Goal: Task Accomplishment & Management: Manage account settings

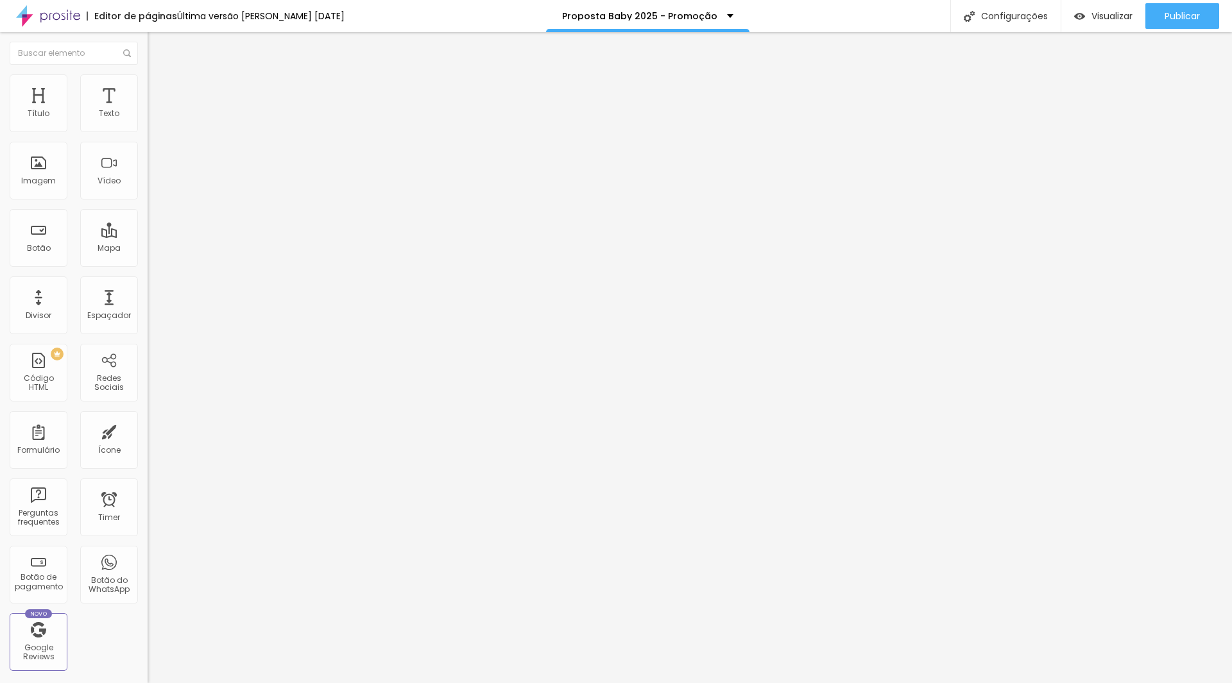
click at [148, 87] on li "Avançado" at bounding box center [222, 93] width 148 height 13
click at [148, 80] on li "Estilo" at bounding box center [222, 80] width 148 height 13
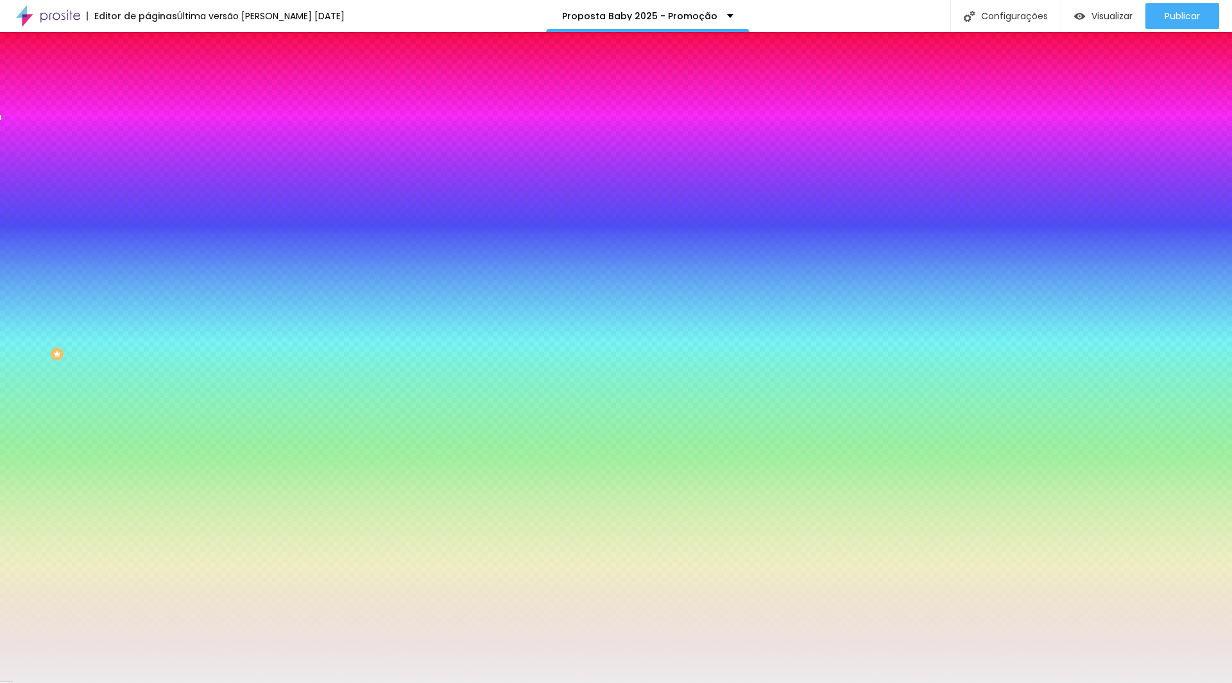
click at [148, 124] on input "#EDEBED" at bounding box center [225, 129] width 154 height 13
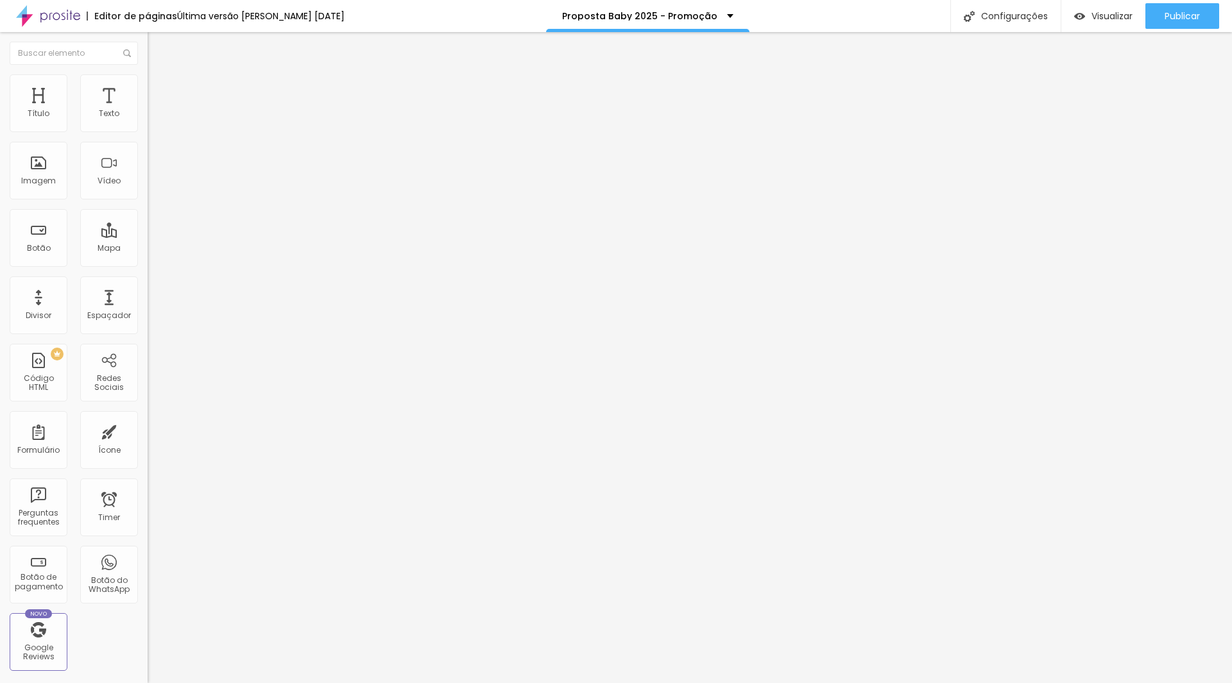
click at [148, 87] on img at bounding box center [154, 93] width 12 height 12
click at [148, 71] on ul "Conteúdo Estilo Avançado" at bounding box center [222, 81] width 148 height 38
click at [148, 92] on ul "Conteúdo Estilo Avançado" at bounding box center [222, 81] width 148 height 38
click at [148, 85] on li "Estilo" at bounding box center [222, 80] width 148 height 13
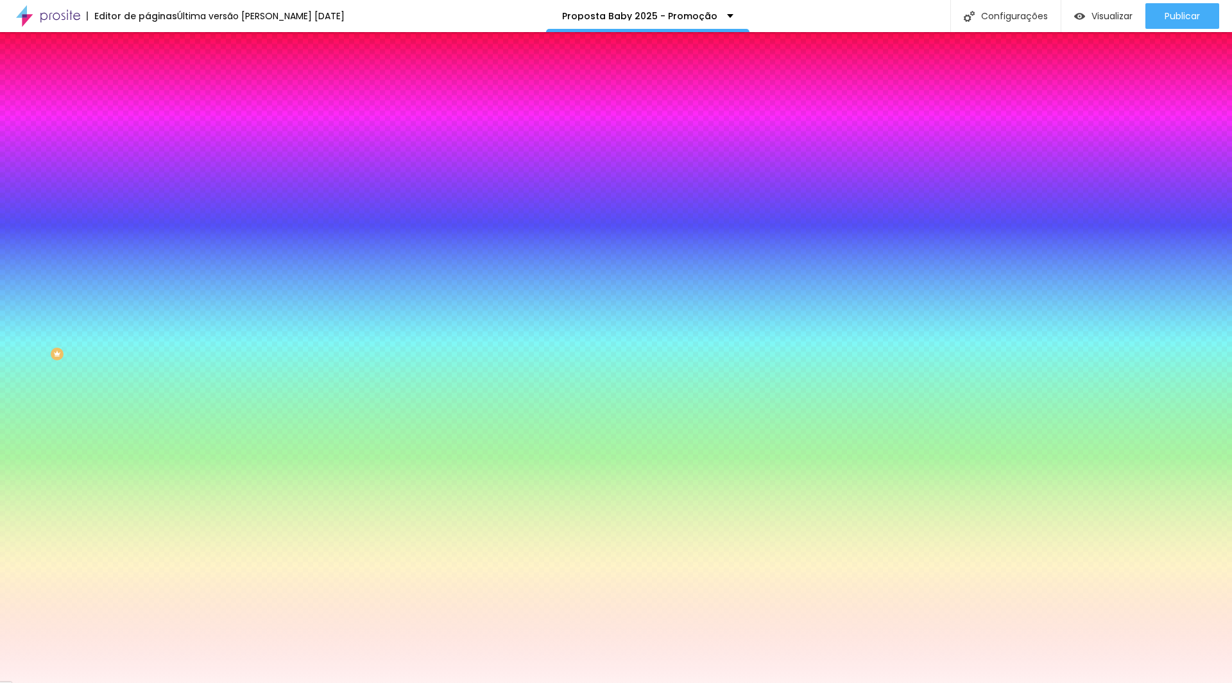
click at [148, 133] on input "#FFF1F1" at bounding box center [225, 129] width 154 height 13
click at [148, 132] on input "#FFF1F1" at bounding box center [225, 129] width 154 height 13
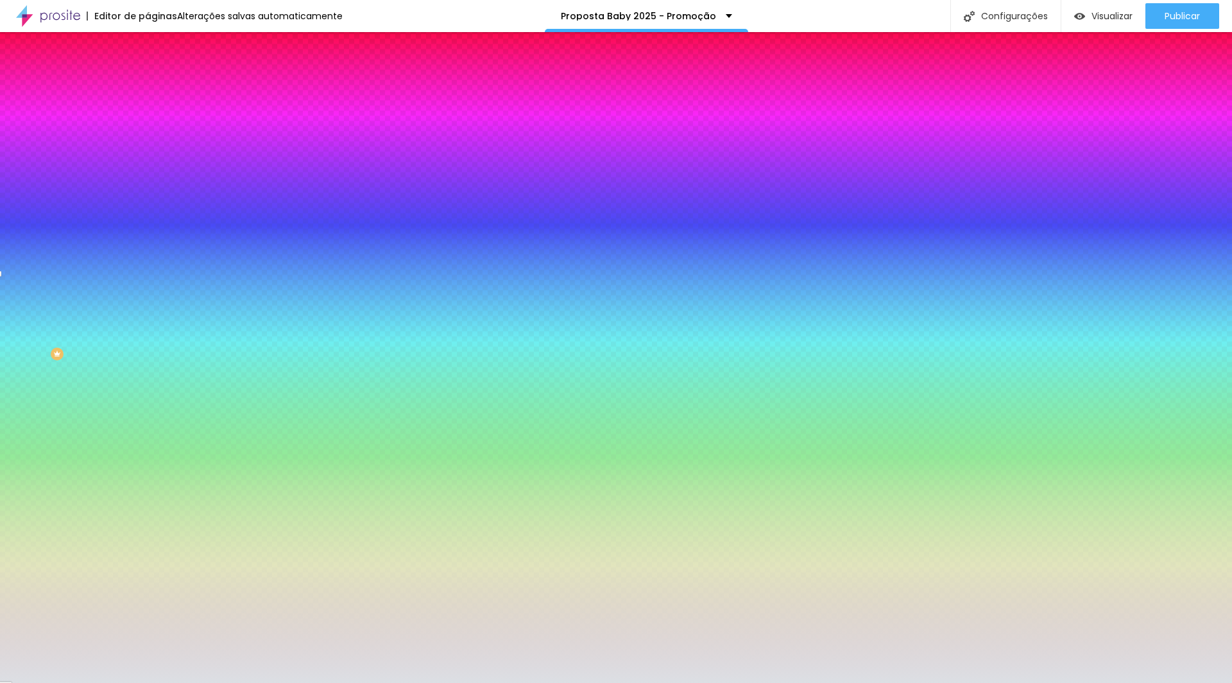
type input "#DCDFE4"
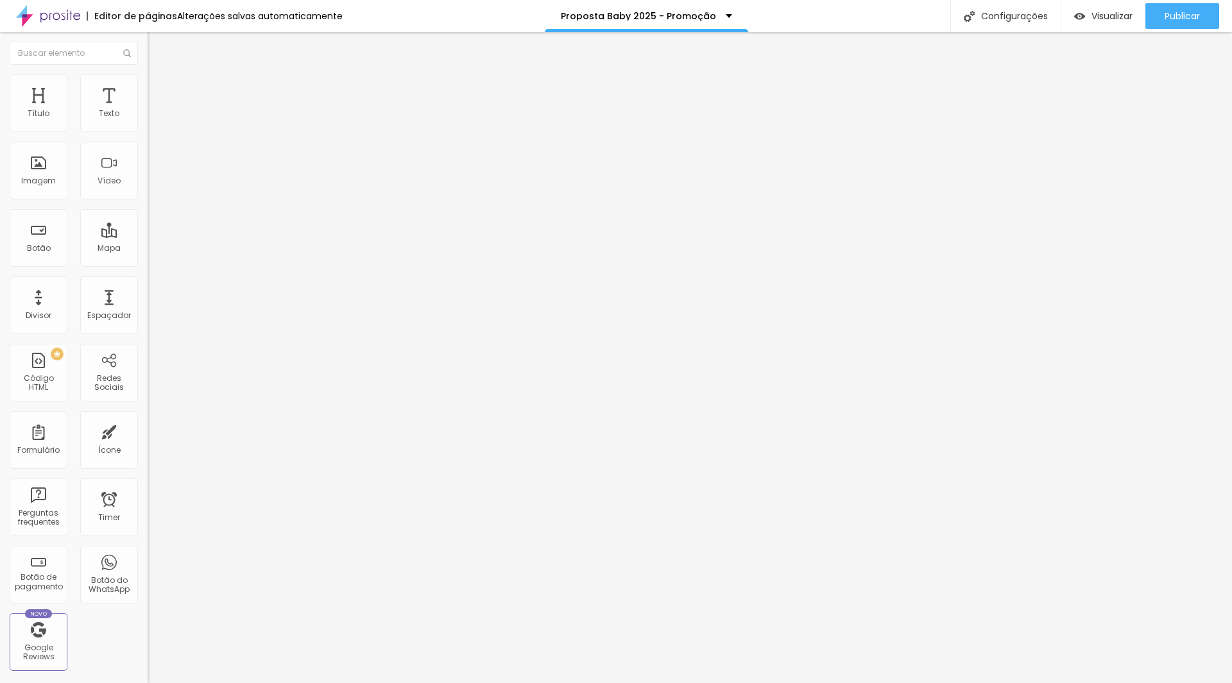
click at [148, 76] on img at bounding box center [154, 80] width 12 height 12
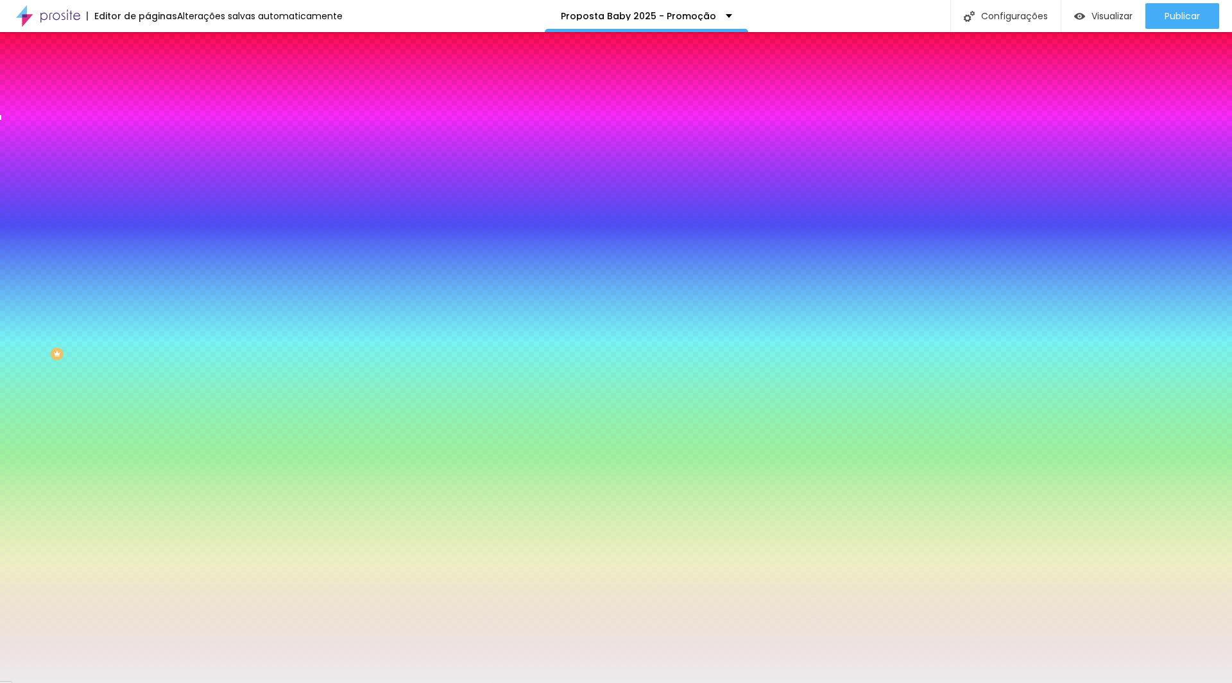
click at [148, 133] on input "#EDEBED" at bounding box center [225, 129] width 154 height 13
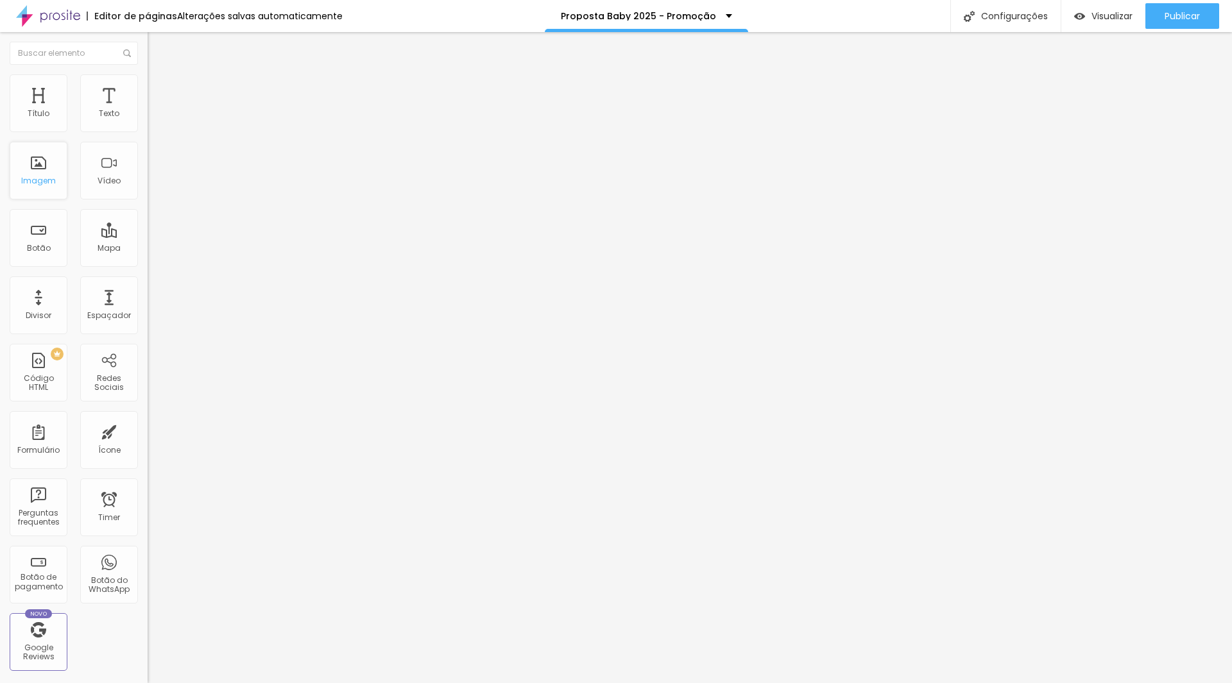
click at [30, 183] on div "Imagem" at bounding box center [38, 180] width 35 height 9
click at [148, 74] on img at bounding box center [154, 80] width 12 height 12
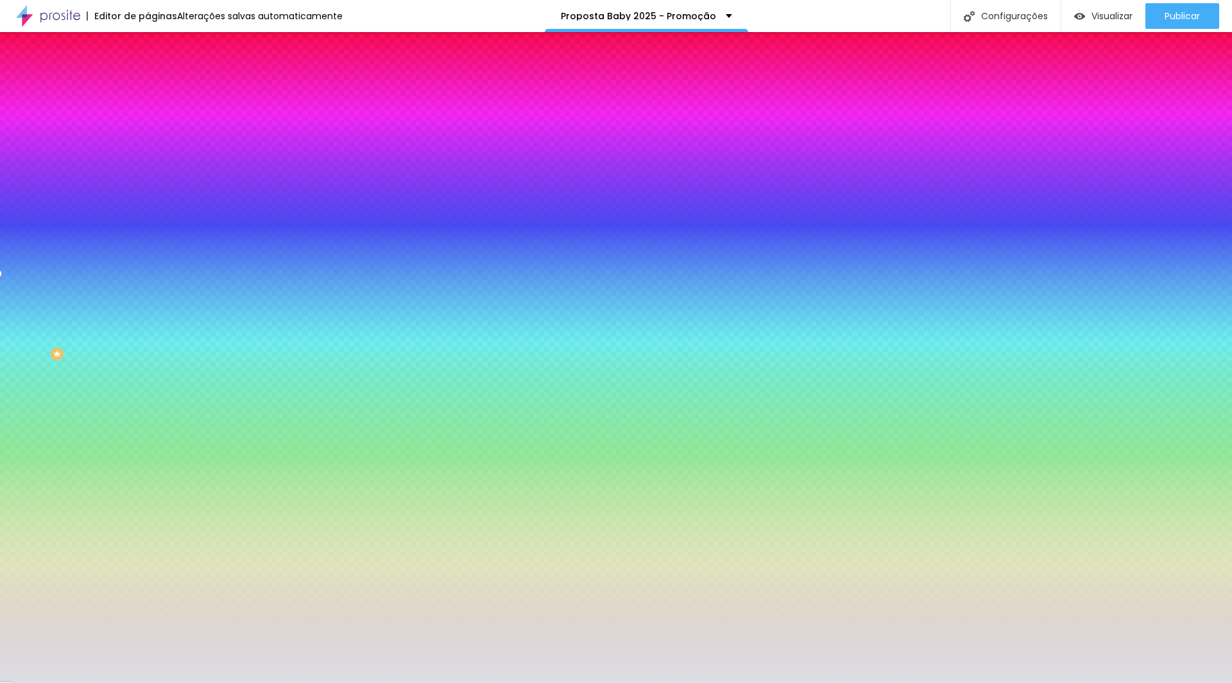
click at [148, 135] on input "#DCDFE4" at bounding box center [225, 129] width 154 height 13
click at [148, 130] on input "#DCDFE4" at bounding box center [225, 129] width 154 height 13
paste input "EDEBED"
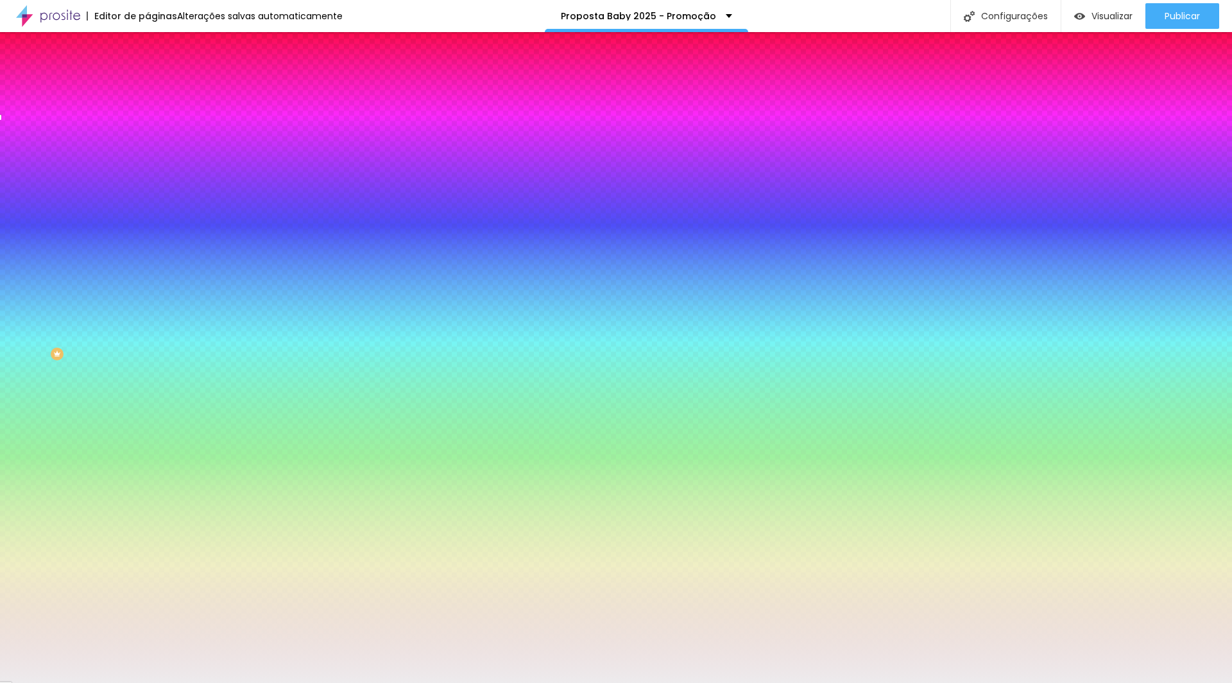
type input "#EDEBED"
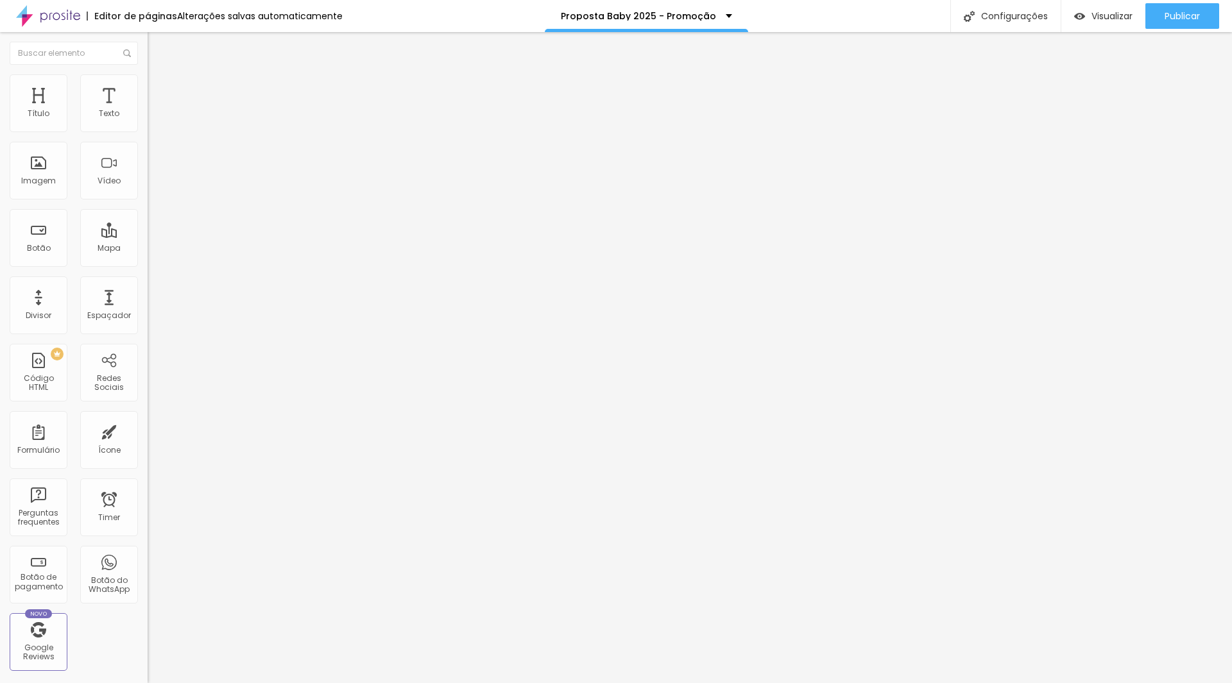
click at [148, 81] on ul "Conteúdo Estilo Avançado" at bounding box center [222, 81] width 148 height 38
click at [148, 78] on img at bounding box center [154, 80] width 12 height 12
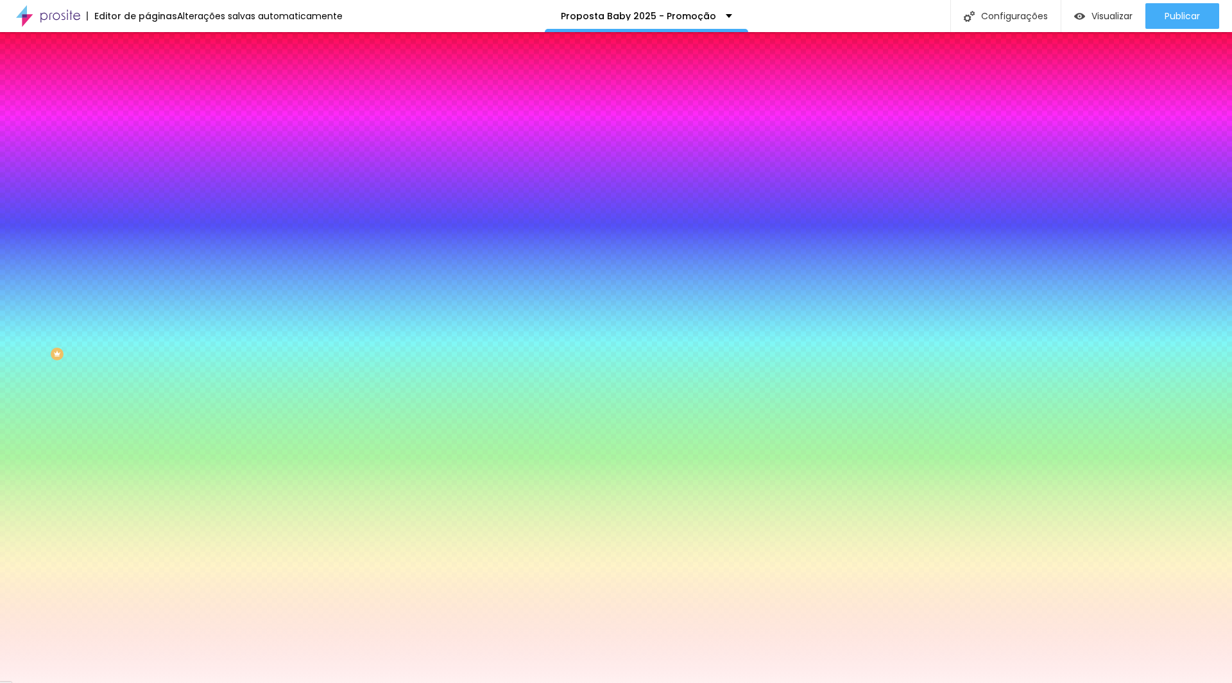
click at [148, 128] on input "#FFF1F1" at bounding box center [225, 129] width 154 height 13
paste input "EDEBED"
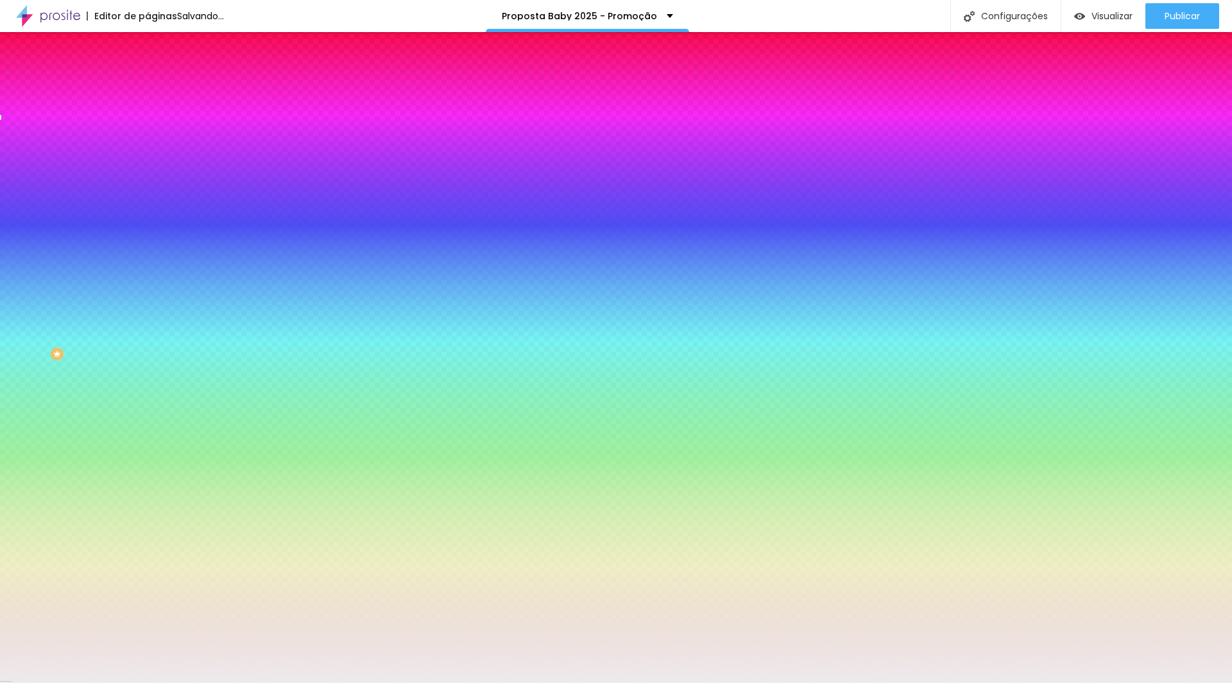
type input "#EDEBED"
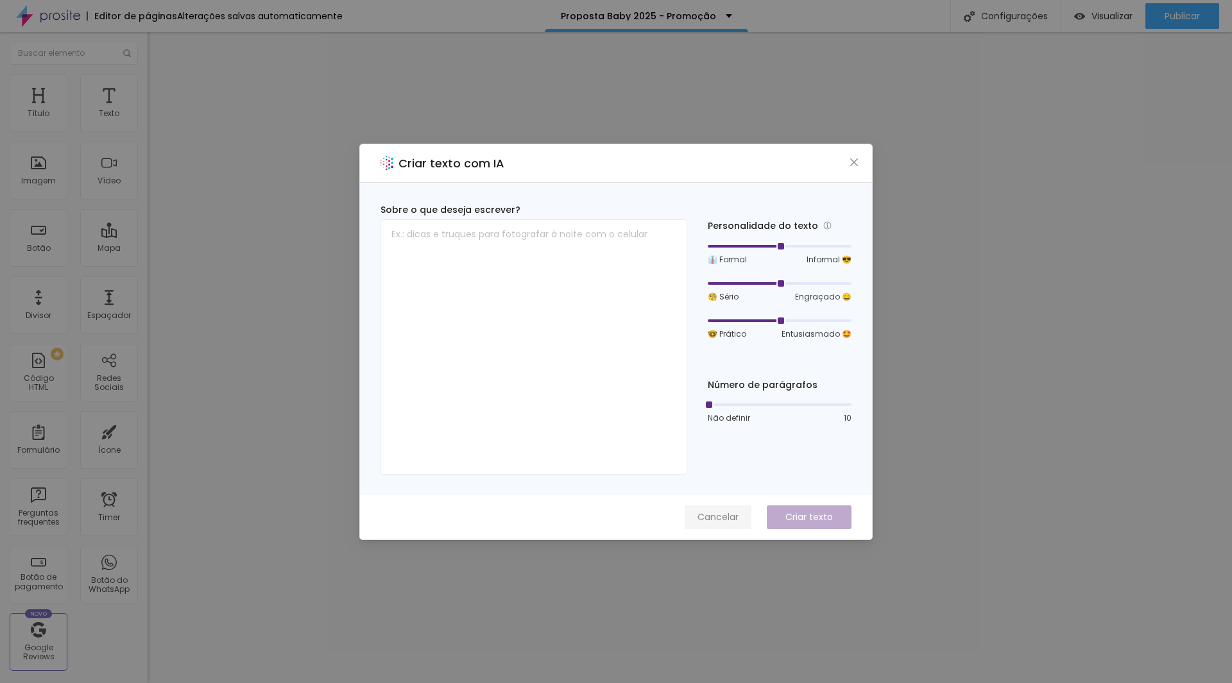
click at [740, 524] on button "Cancelar" at bounding box center [718, 518] width 67 height 24
click at [726, 518] on span "Cancelar" at bounding box center [717, 517] width 41 height 13
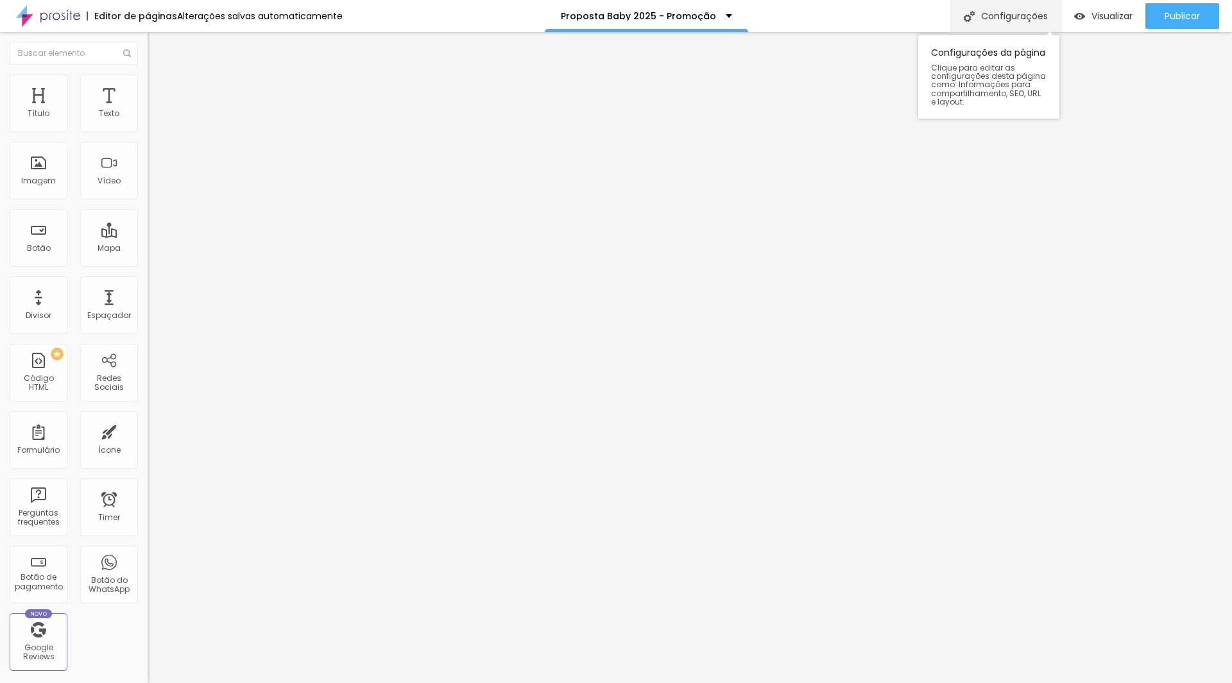
click at [1011, 11] on div "Configurações" at bounding box center [1005, 16] width 110 height 32
type input "/propostababy2025samara"
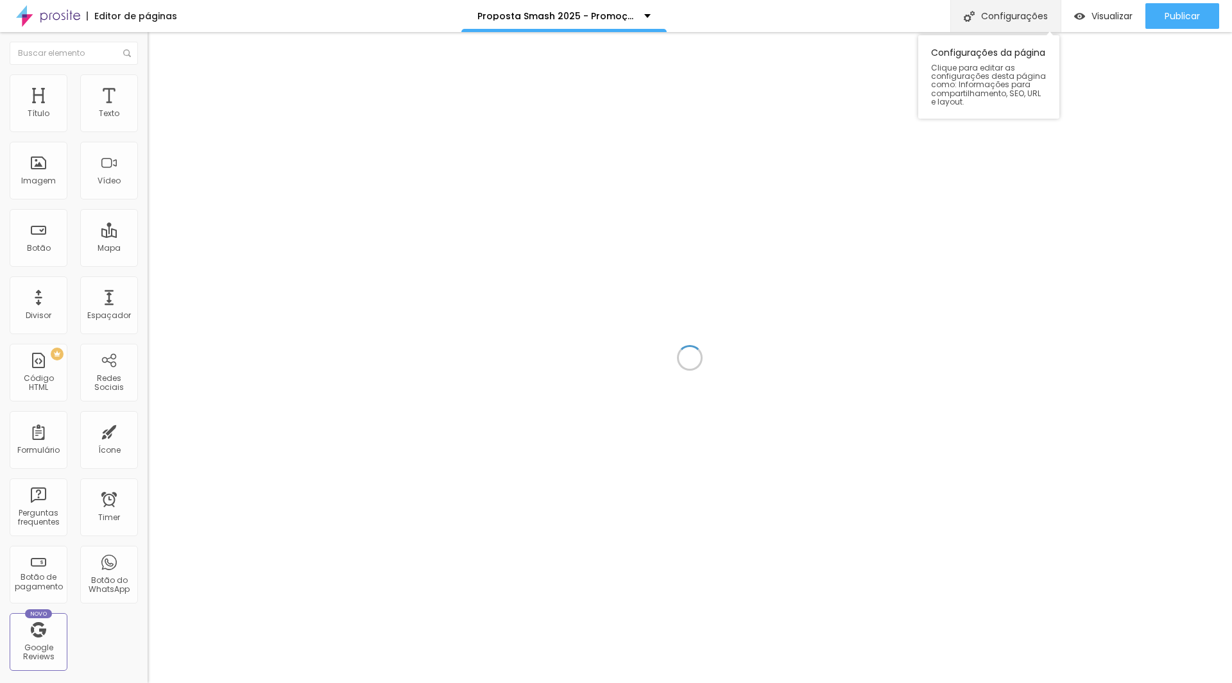
click at [1011, 15] on div "Configurações" at bounding box center [1005, 16] width 110 height 32
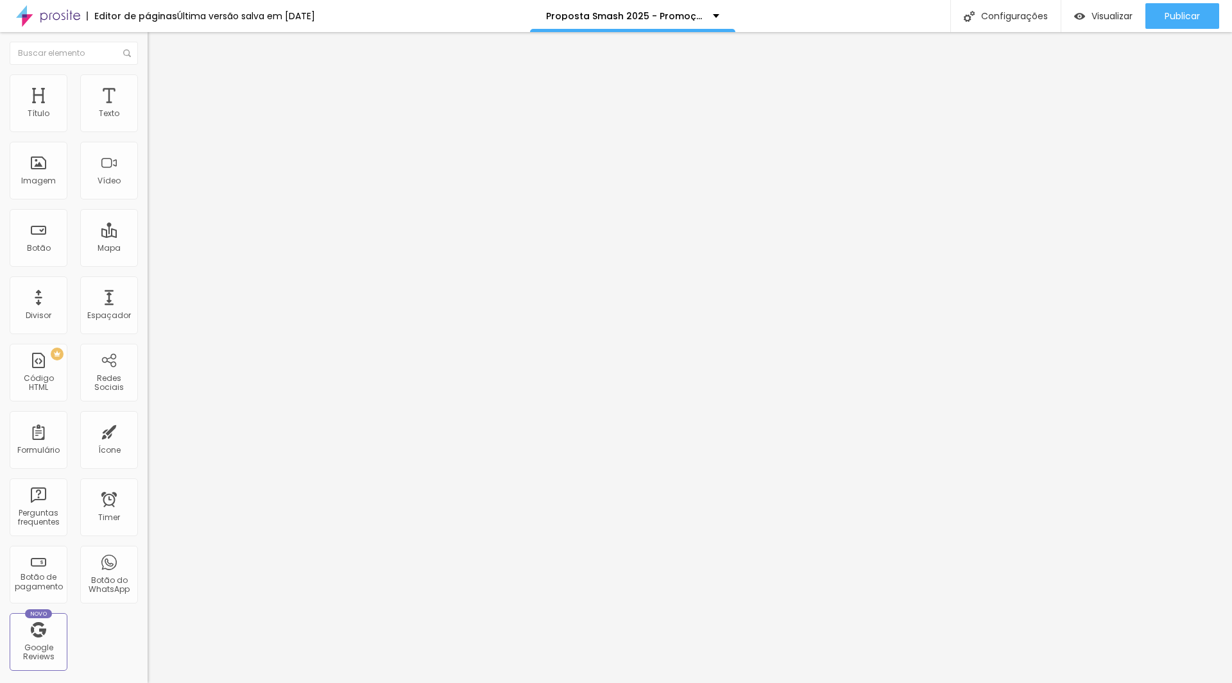
drag, startPoint x: 607, startPoint y: 198, endPoint x: 703, endPoint y: 189, distance: 96.0
type input "Proposta Smash 2025 - Samara"
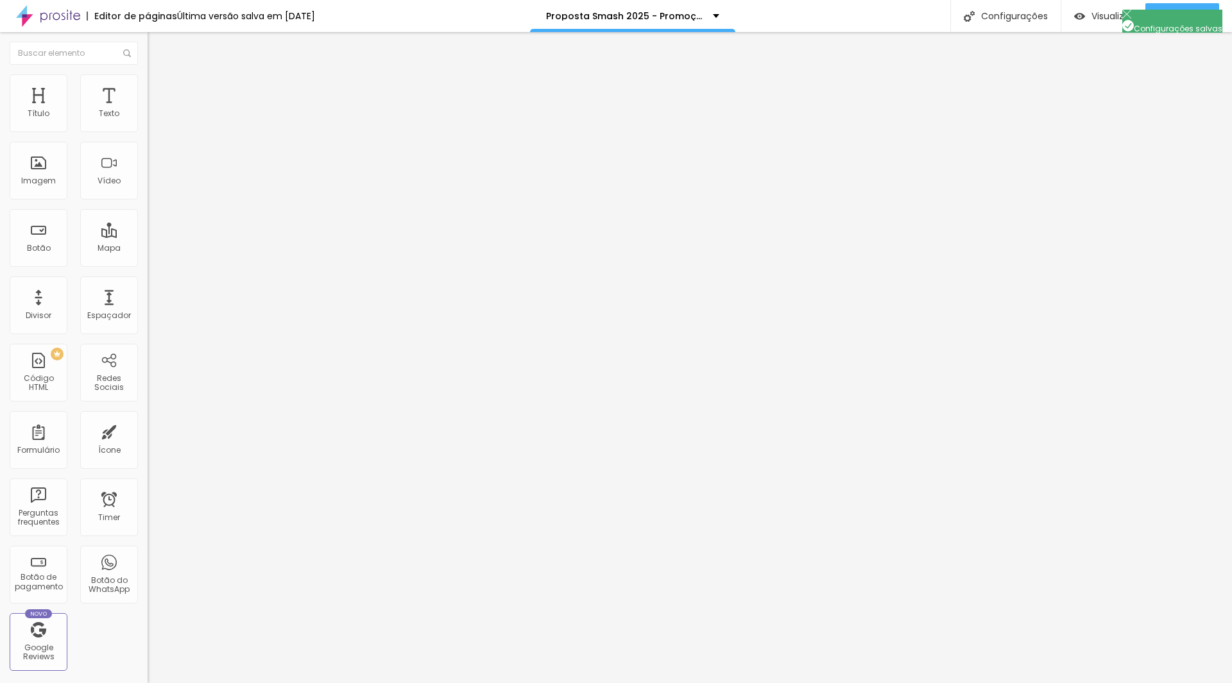
click at [1186, 22] on div "Publicar" at bounding box center [1182, 16] width 35 height 26
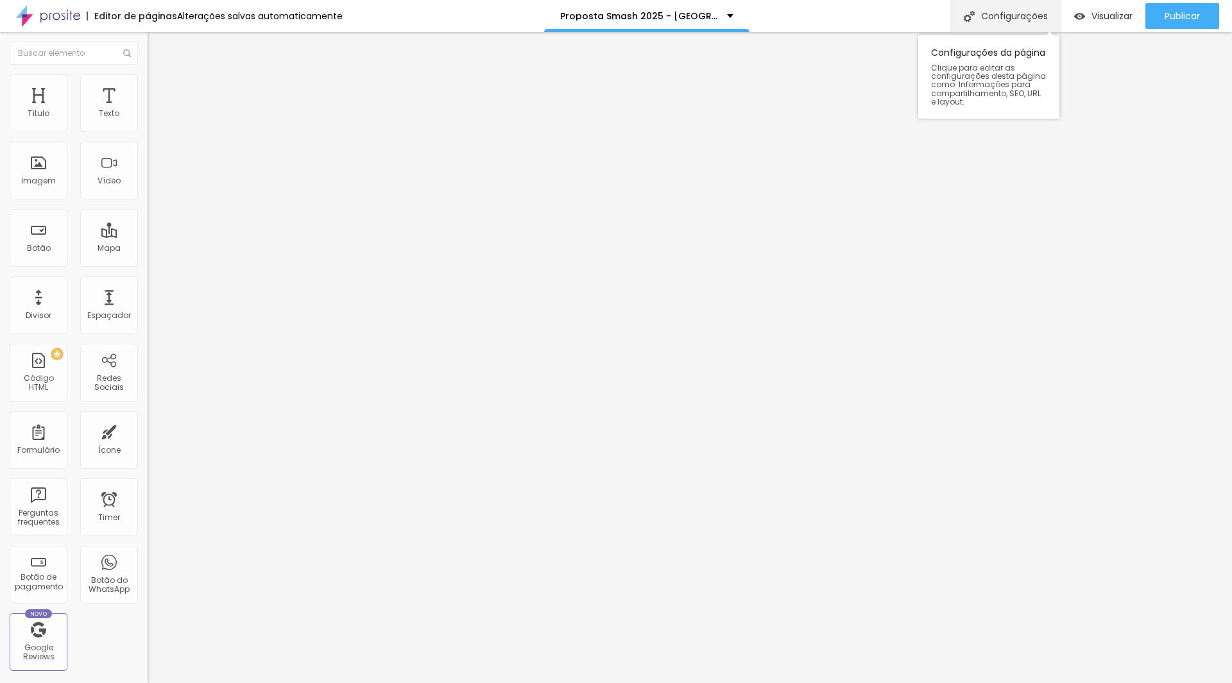
click at [1021, 17] on div "Configurações" at bounding box center [1005, 16] width 110 height 32
drag, startPoint x: 606, startPoint y: 193, endPoint x: 715, endPoint y: 189, distance: 109.8
type input "Proposta Smash 2025 - Promoção"
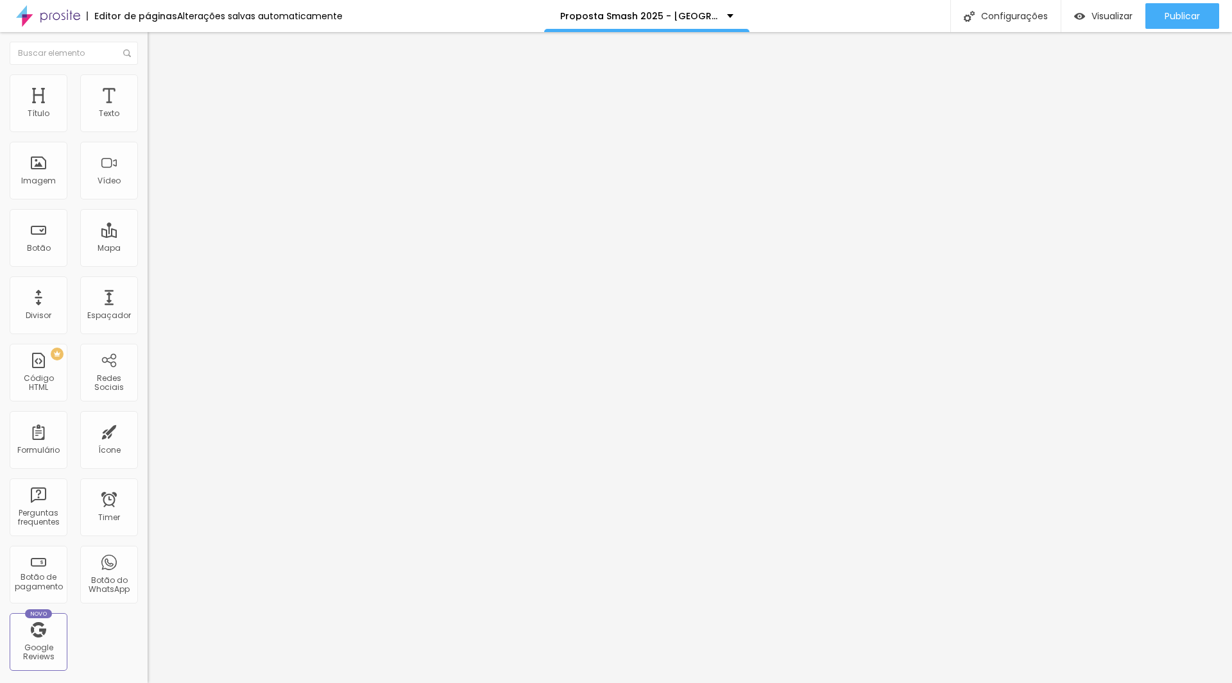
click at [1177, 12] on span "Publicar" at bounding box center [1182, 16] width 35 height 10
click at [1022, 17] on div "Configurações" at bounding box center [1005, 16] width 110 height 32
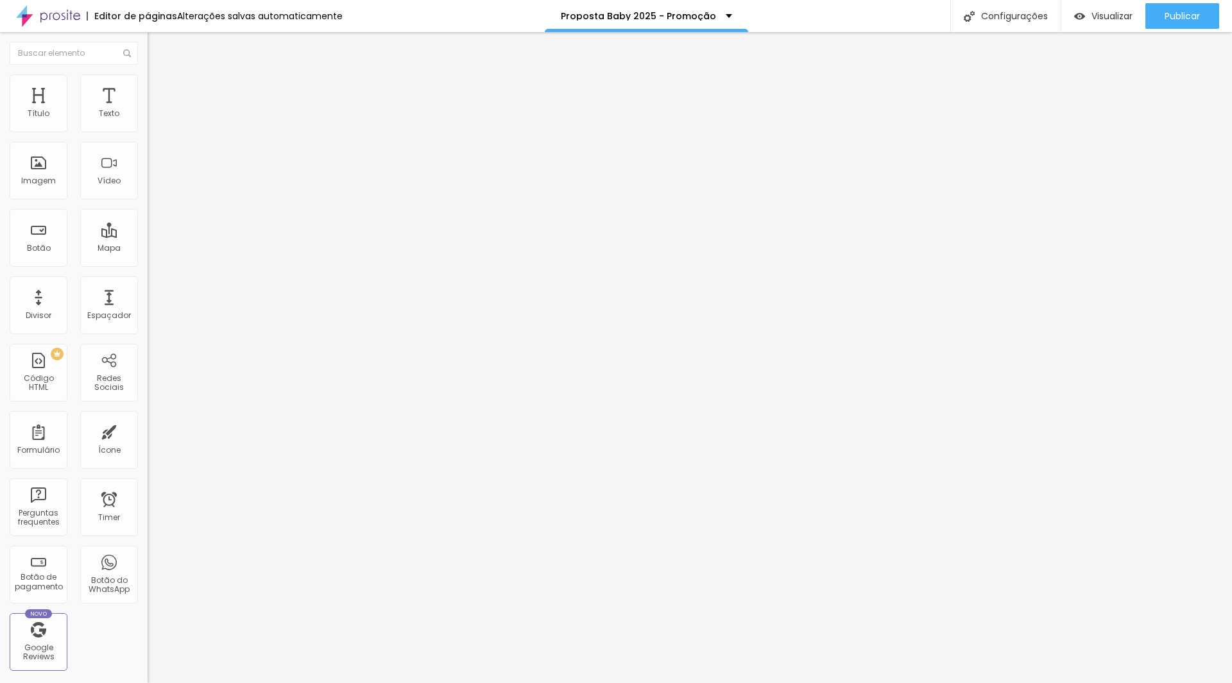
type input "Proposta Baby 2025 - [GEOGRAPHIC_DATA]"
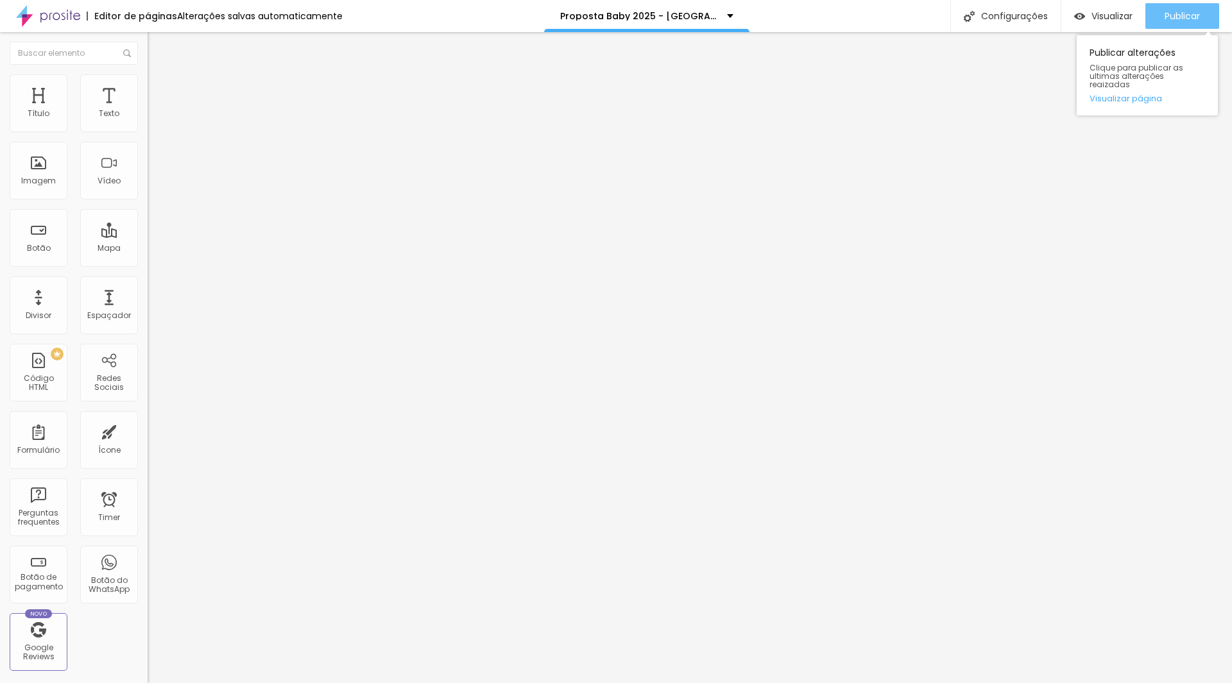
drag, startPoint x: 1179, startPoint y: 10, endPoint x: 1181, endPoint y: 20, distance: 9.8
click at [1181, 20] on span "Publicar" at bounding box center [1182, 16] width 35 height 10
click at [1174, 17] on span "Publicar" at bounding box center [1182, 16] width 35 height 10
click at [1183, 14] on span "Publicar" at bounding box center [1182, 16] width 35 height 10
click at [1086, 7] on div "Visualizar" at bounding box center [1103, 16] width 58 height 26
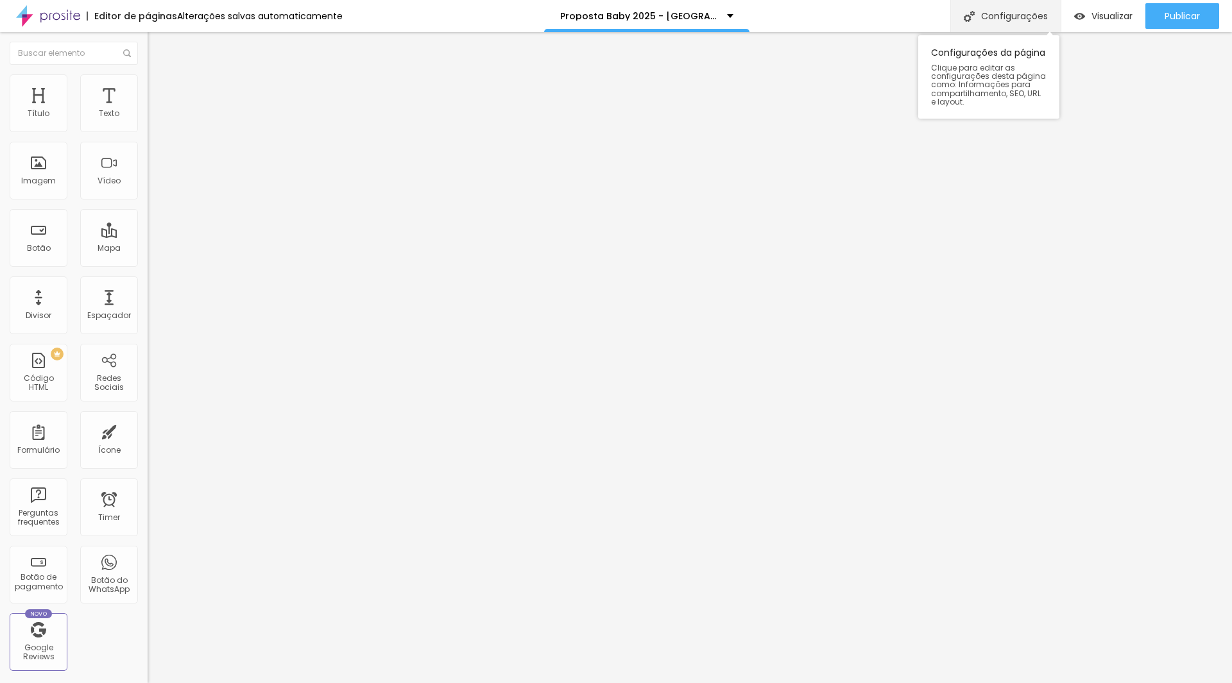
click at [1008, 10] on div "Configurações" at bounding box center [1005, 16] width 110 height 32
drag, startPoint x: 491, startPoint y: 191, endPoint x: 688, endPoint y: 389, distance: 279.5
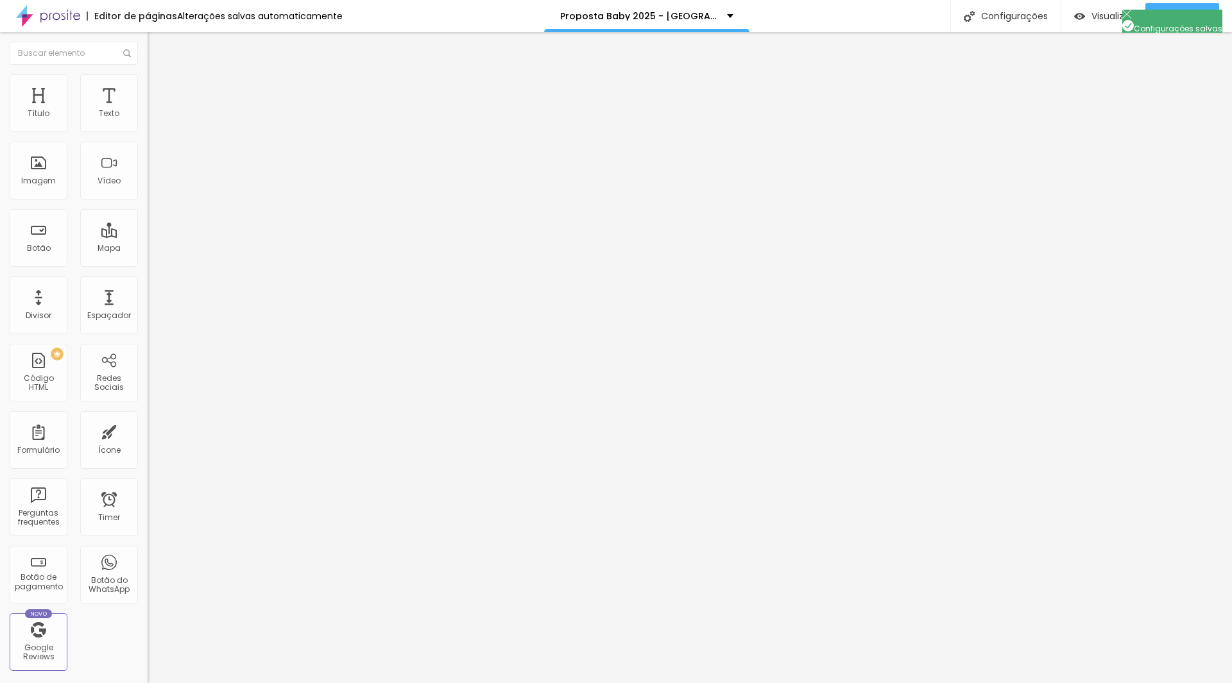
click at [1159, 19] on button "Publicar" at bounding box center [1182, 16] width 74 height 26
click at [1008, 20] on div "Configurações" at bounding box center [1005, 16] width 110 height 32
